Goal: Navigation & Orientation: Find specific page/section

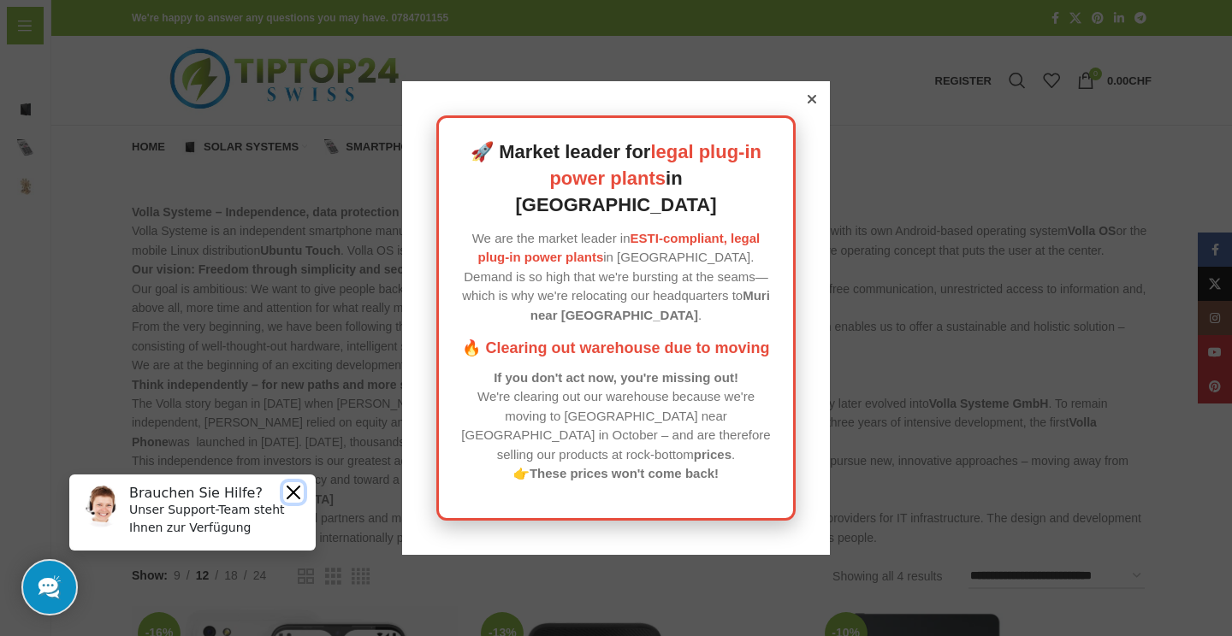
click at [286, 499] on button "Close" at bounding box center [293, 492] width 21 height 21
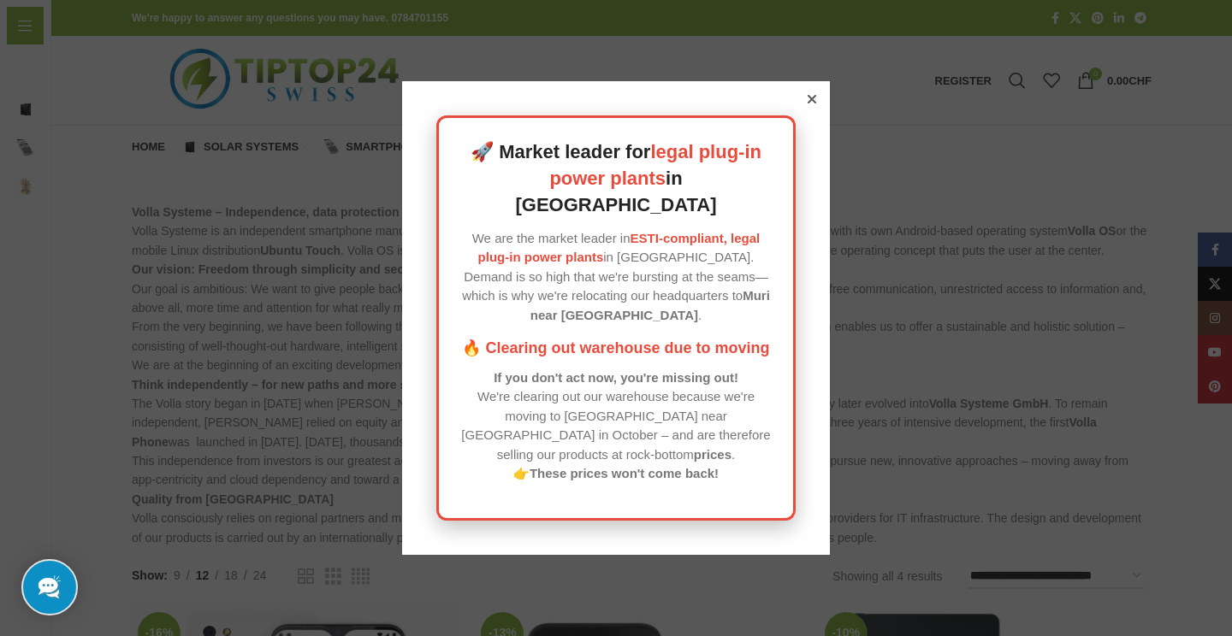
click at [808, 104] on icon at bounding box center [812, 99] width 9 height 9
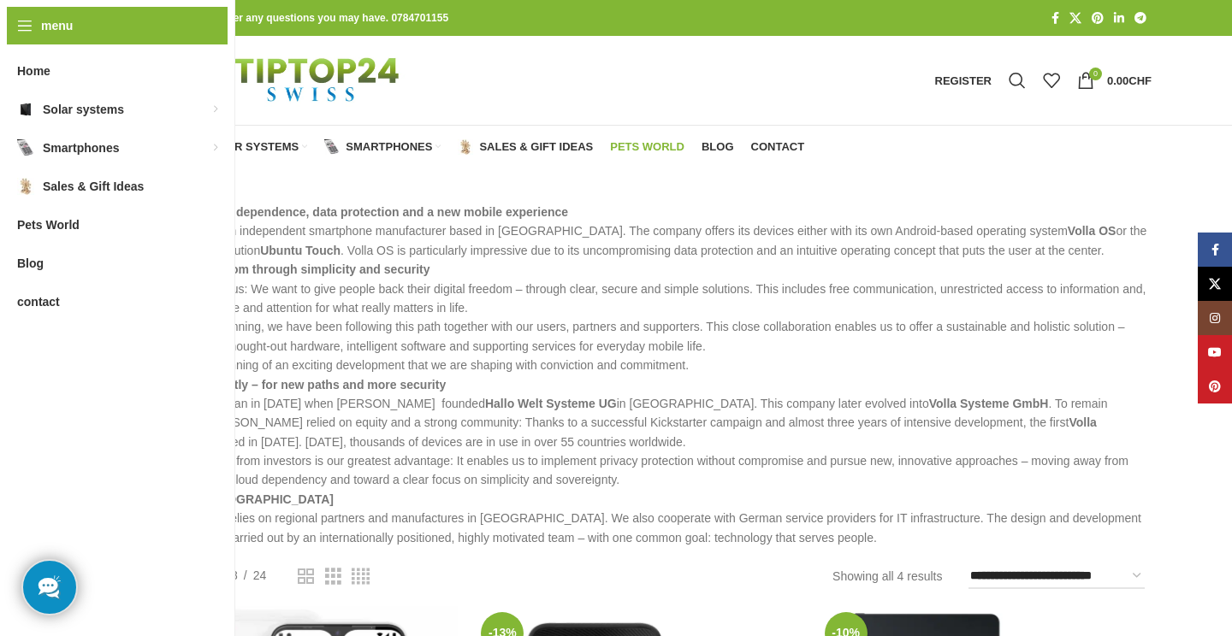
click at [662, 150] on font "Pets World" at bounding box center [647, 146] width 74 height 13
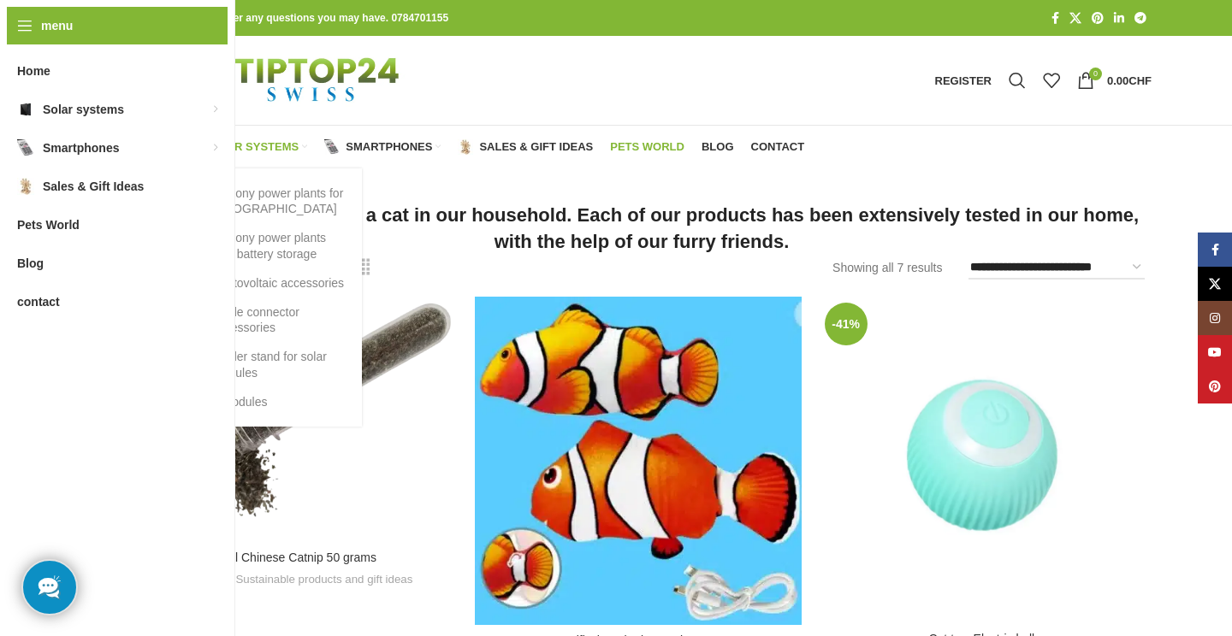
click at [260, 149] on font "Solar systems" at bounding box center [251, 146] width 95 height 13
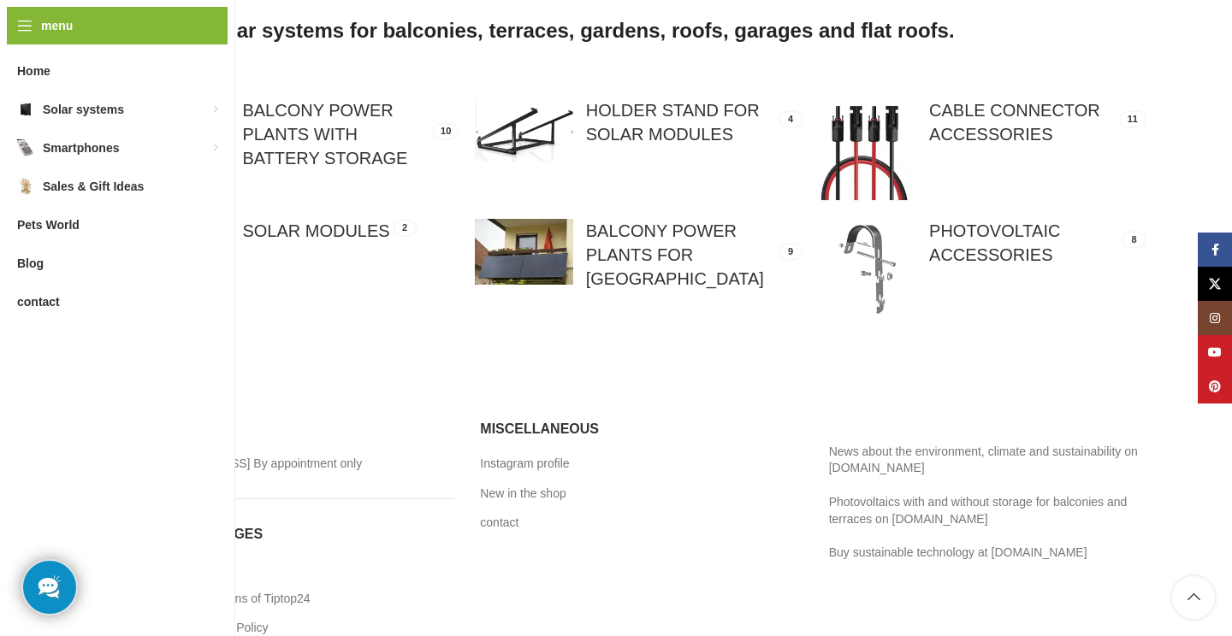
scroll to position [232, 0]
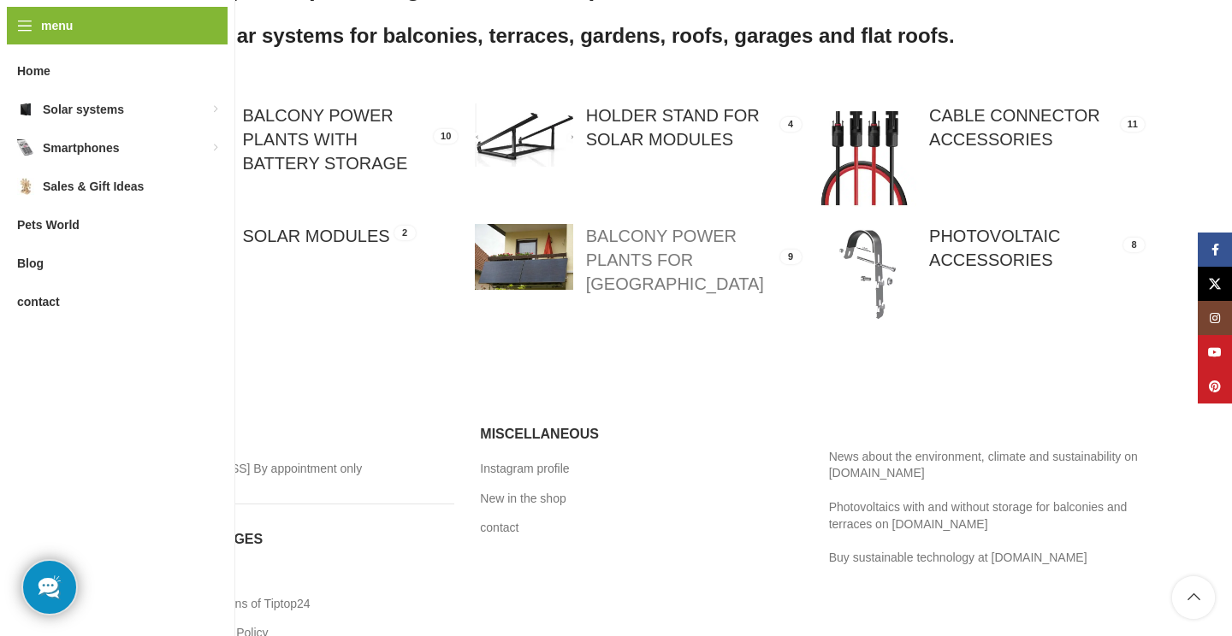
click at [631, 255] on link at bounding box center [638, 260] width 326 height 72
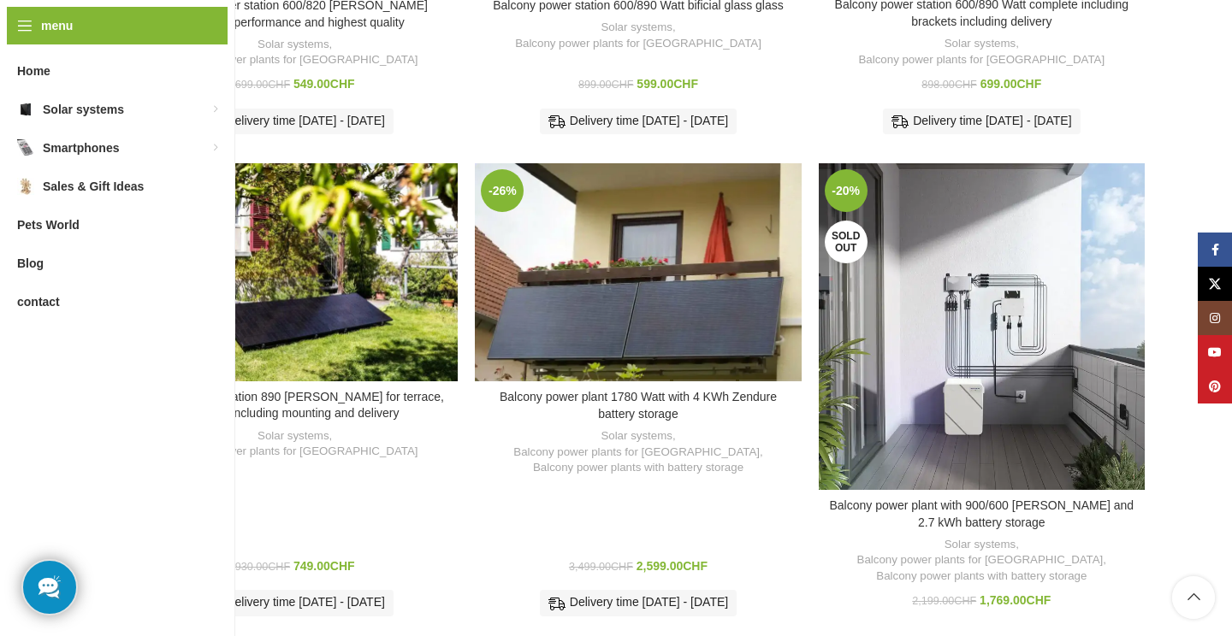
scroll to position [936, 0]
